Goal: Task Accomplishment & Management: Use online tool/utility

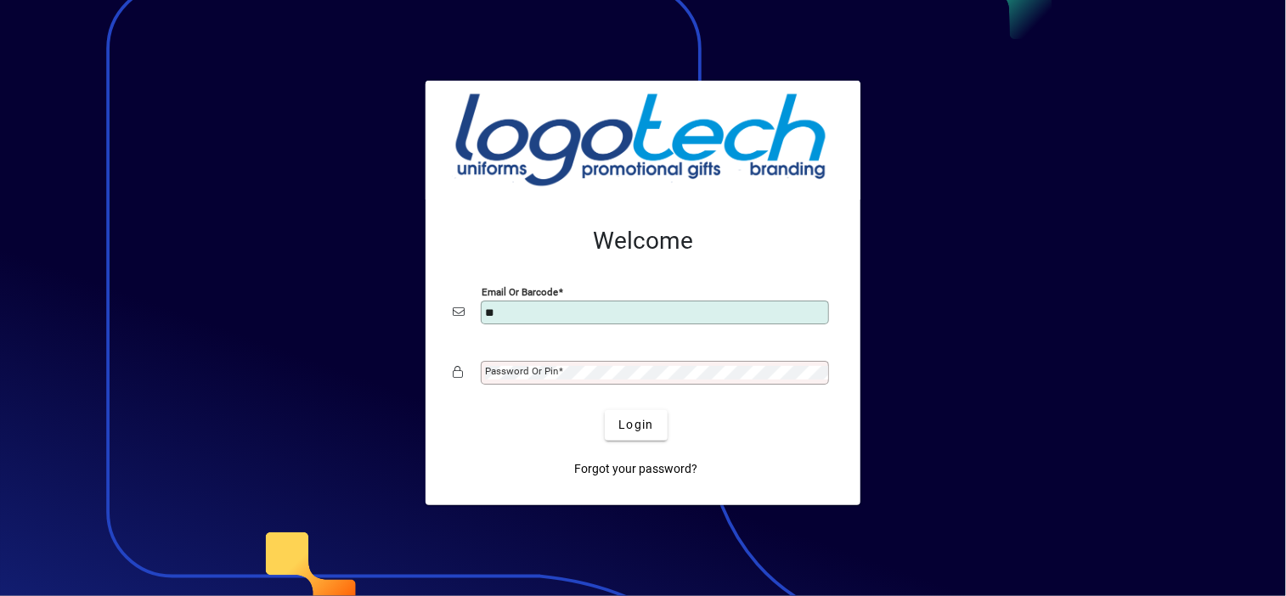
type input "**********"
click at [605, 410] on button "Login" at bounding box center [636, 425] width 62 height 31
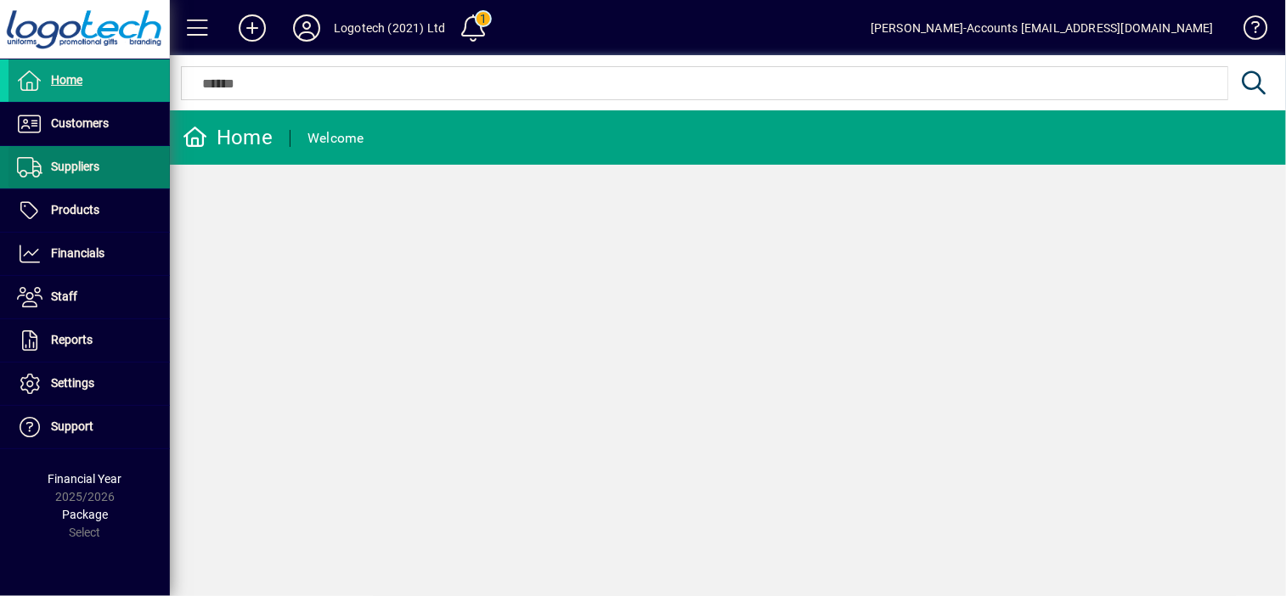
click at [81, 166] on span "Suppliers" at bounding box center [75, 167] width 48 height 14
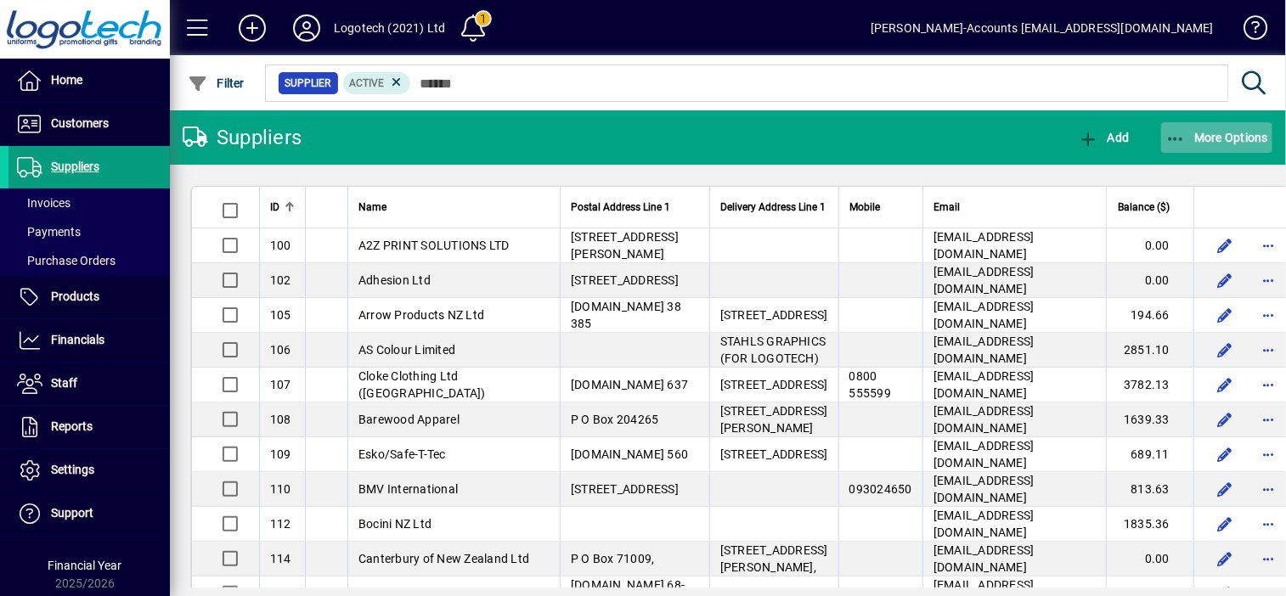
click at [1224, 139] on span "More Options" at bounding box center [1217, 138] width 104 height 14
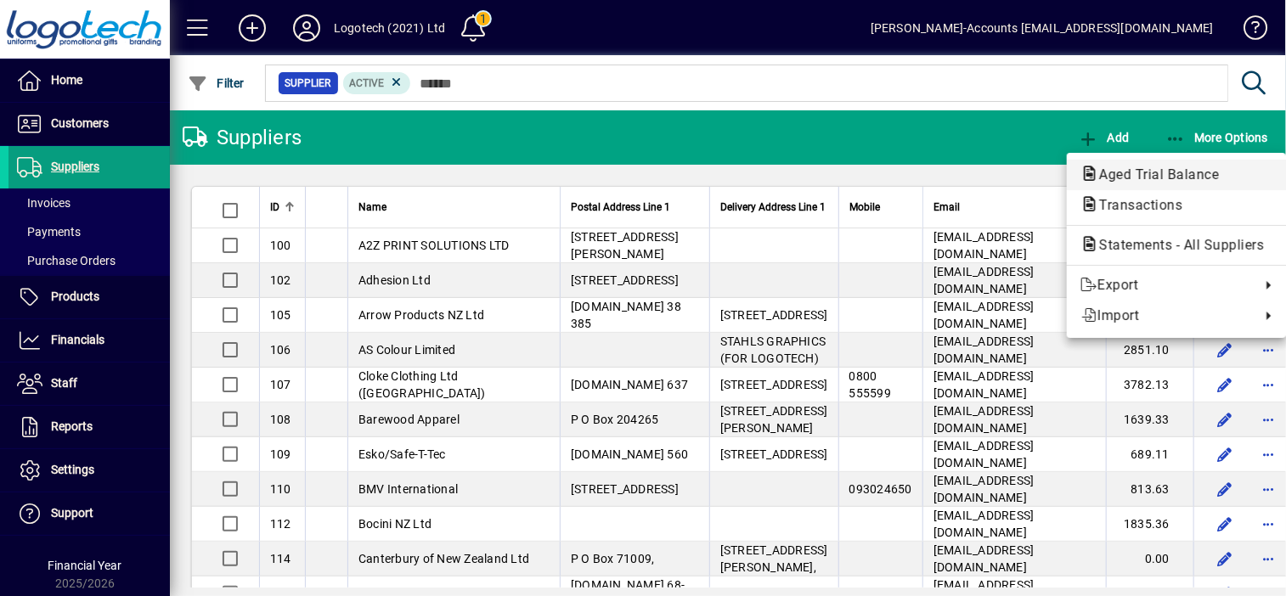
click at [1179, 170] on span "Aged Trial Balance" at bounding box center [1153, 174] width 147 height 16
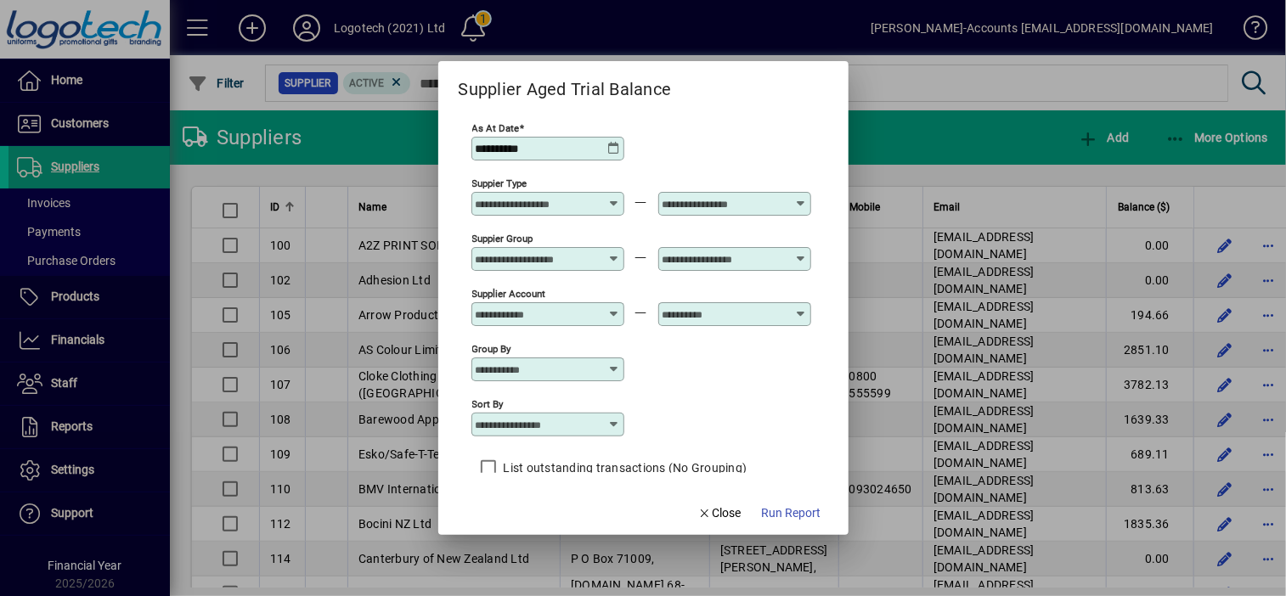
click at [615, 148] on icon at bounding box center [614, 149] width 14 height 14
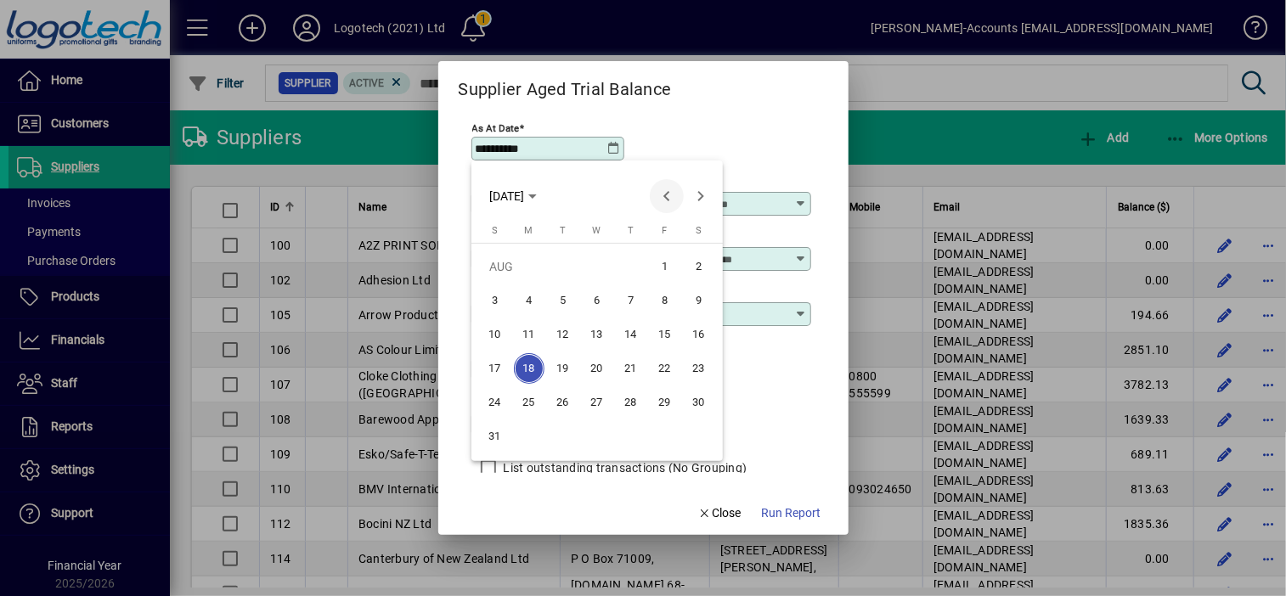
click at [676, 193] on span "Previous month" at bounding box center [667, 196] width 34 height 34
click at [624, 430] on span "31" at bounding box center [631, 436] width 31 height 31
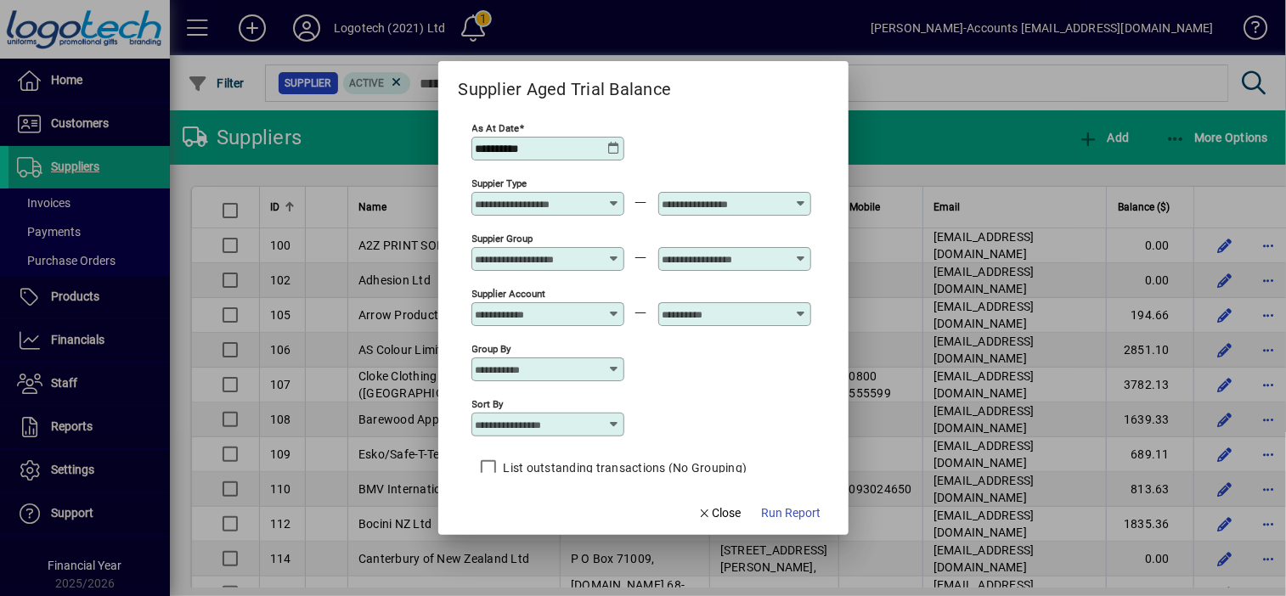
type input "**********"
click at [781, 512] on span "Run Report" at bounding box center [791, 513] width 59 height 18
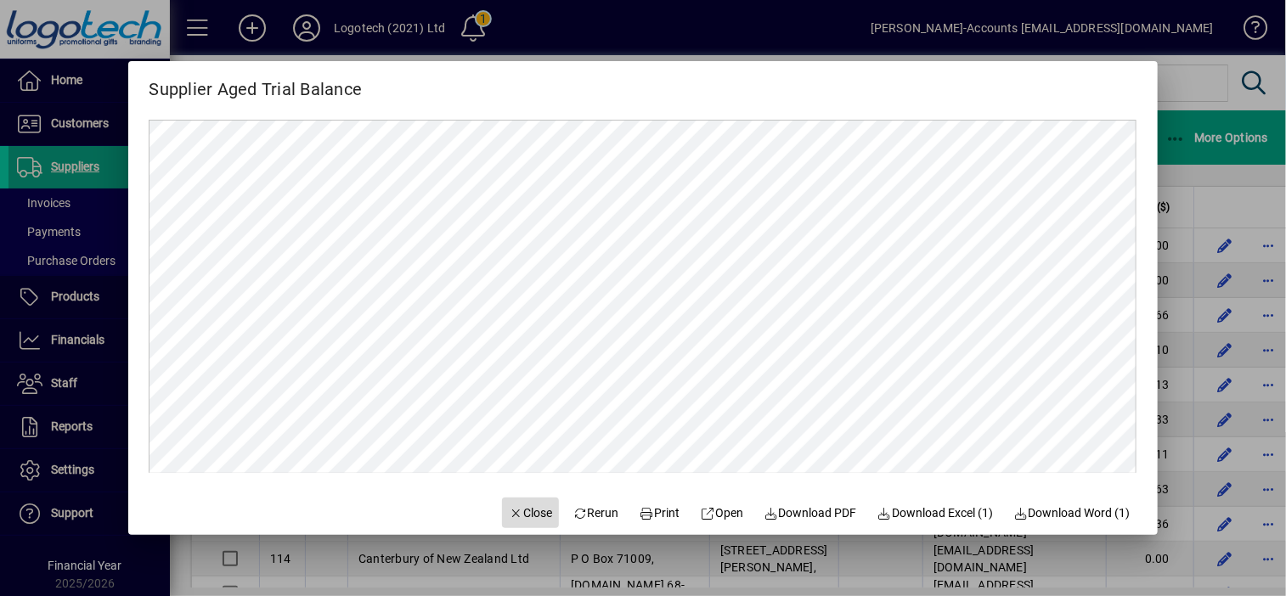
click at [509, 512] on span "Close" at bounding box center [531, 513] width 44 height 18
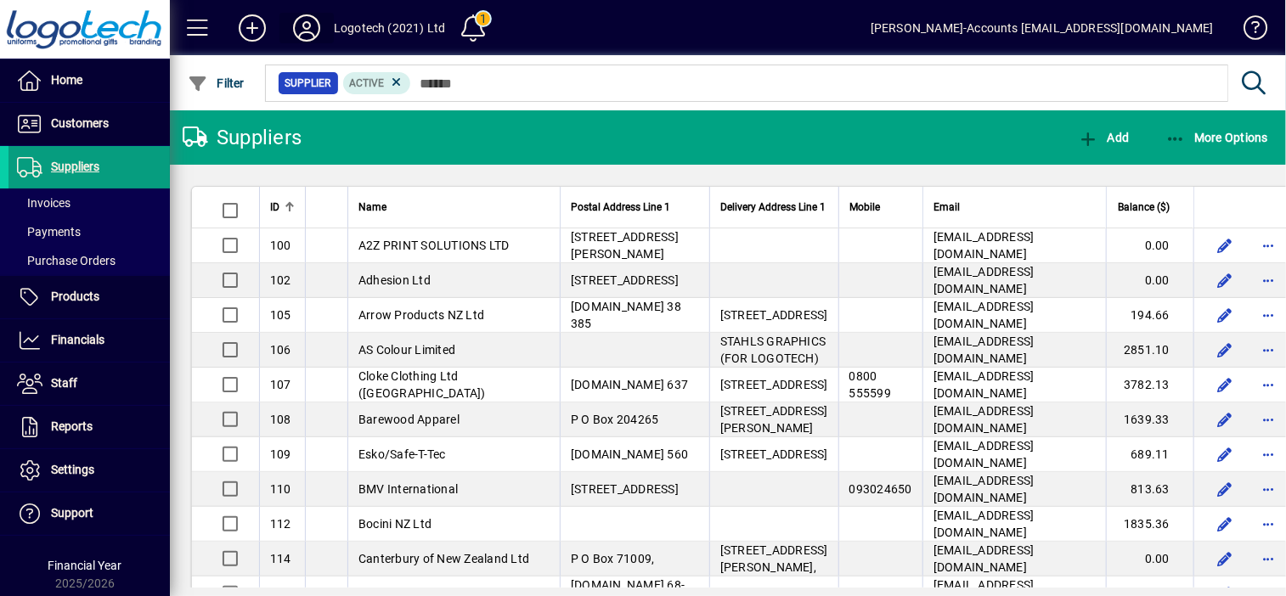
click at [306, 25] on icon at bounding box center [307, 27] width 34 height 27
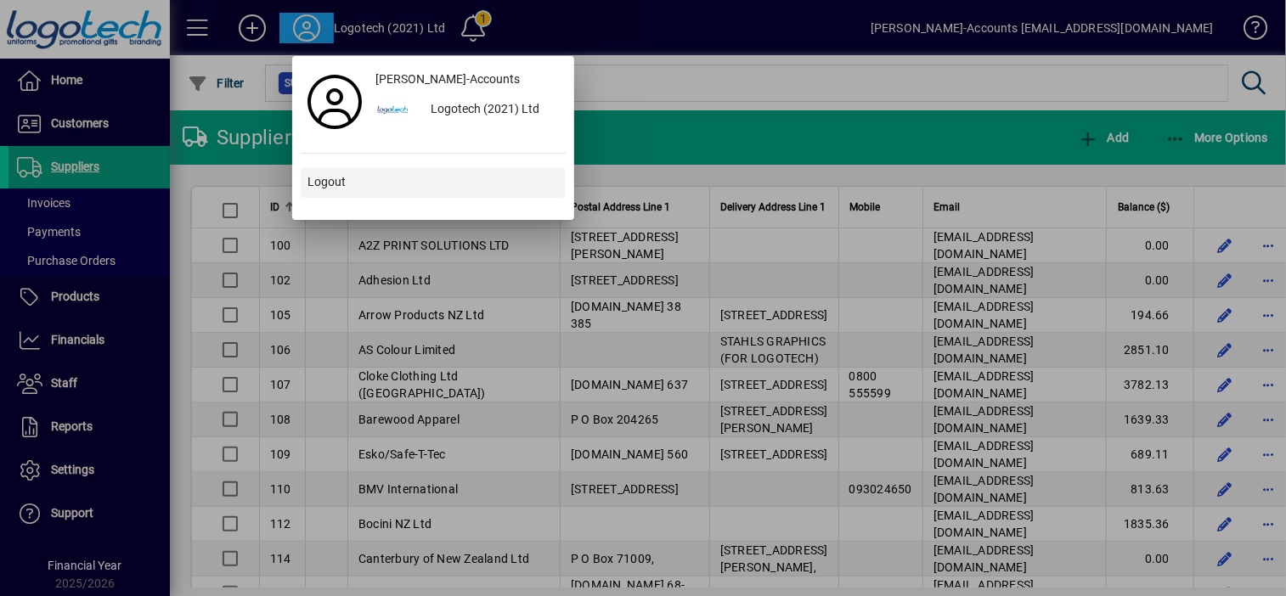
click at [326, 184] on span "Logout" at bounding box center [326, 182] width 38 height 18
